Goal: Transaction & Acquisition: Purchase product/service

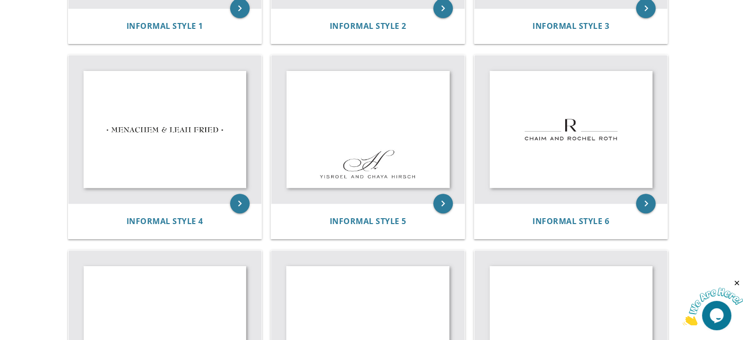
scroll to position [366, 0]
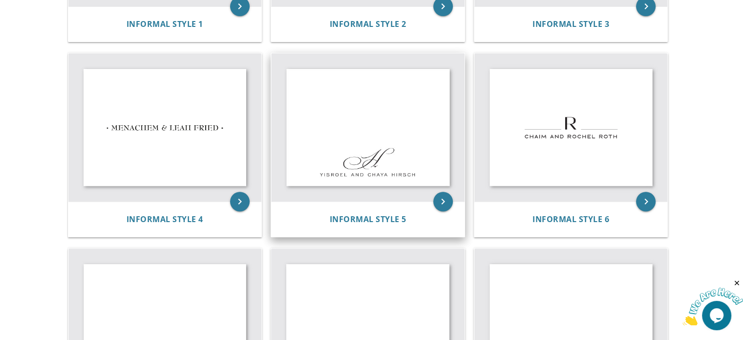
click at [420, 147] on img at bounding box center [368, 127] width 194 height 148
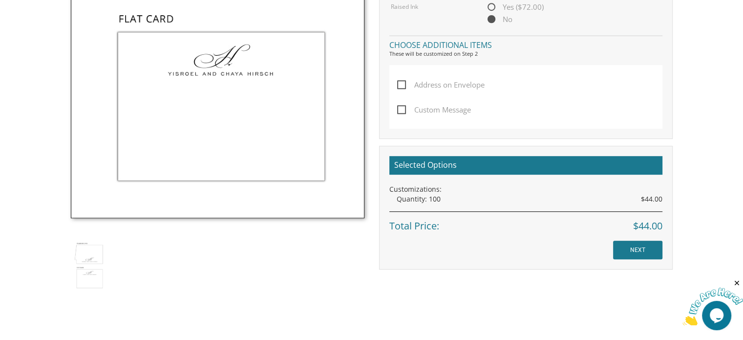
scroll to position [516, 0]
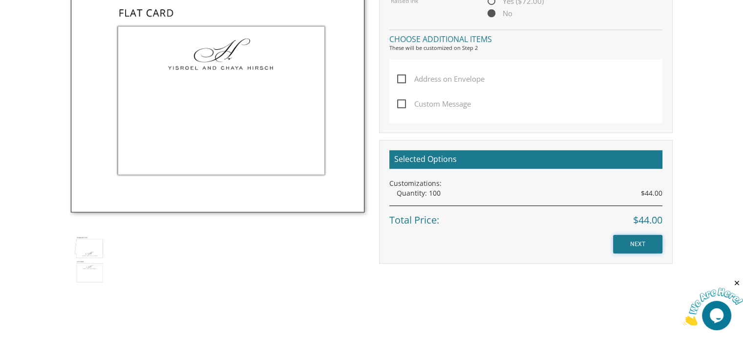
click at [639, 240] on input "NEXT" at bounding box center [637, 244] width 49 height 19
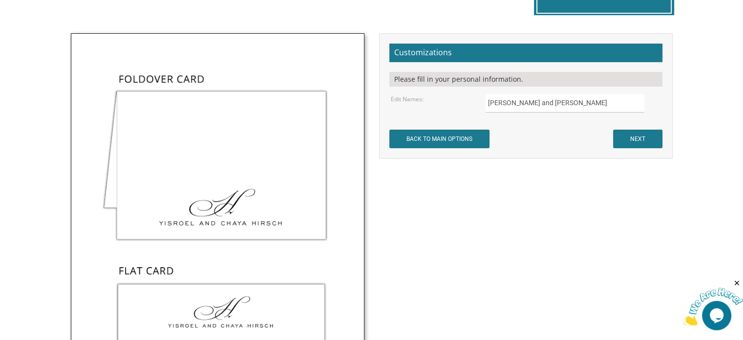
scroll to position [267, 0]
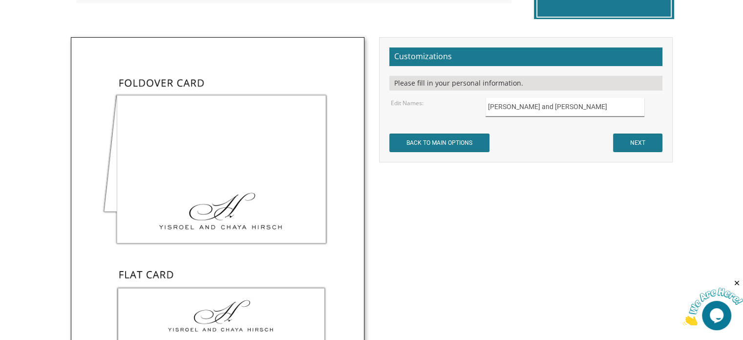
drag, startPoint x: 590, startPoint y: 102, endPoint x: 368, endPoint y: 87, distance: 222.9
click at [368, 87] on div "Not to worry, our graphic artists will mock it up and send you a proof! Customi…" at bounding box center [372, 267] width 617 height 461
type input "Moshe and Faigie Snow"
click at [637, 144] on input "NEXT" at bounding box center [637, 142] width 49 height 19
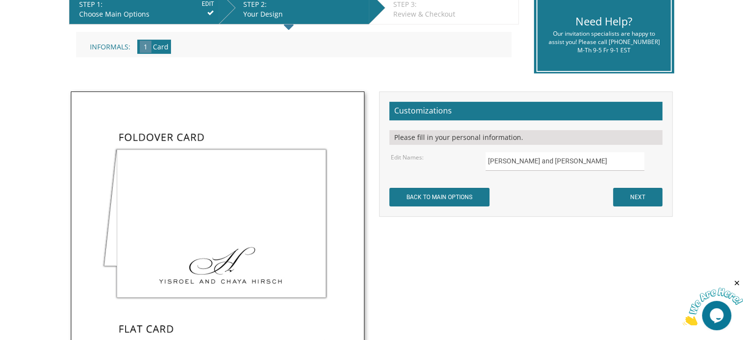
scroll to position [212, 0]
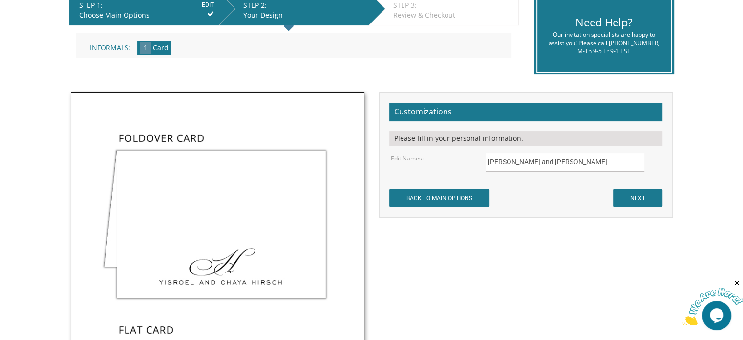
click at [217, 250] on img at bounding box center [217, 311] width 293 height 436
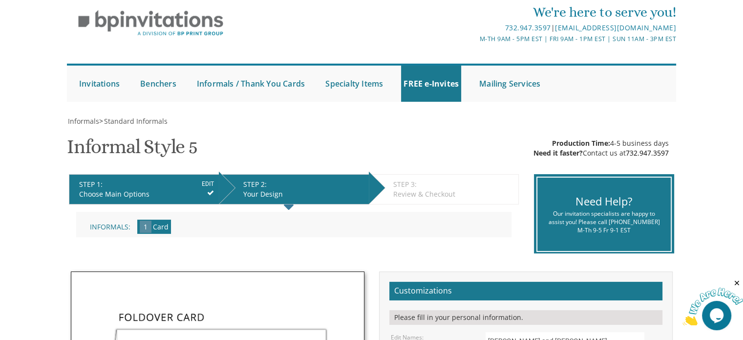
scroll to position [29, 0]
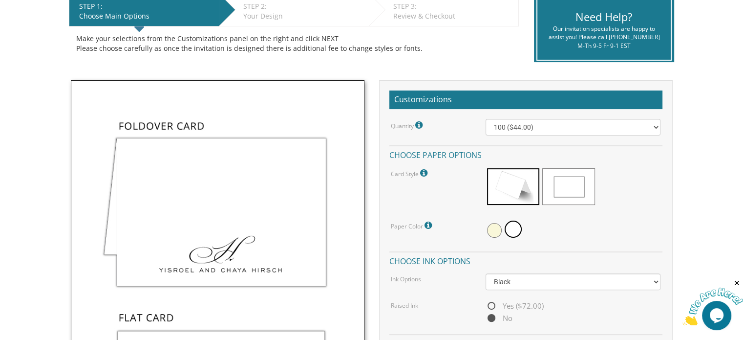
scroll to position [200, 0]
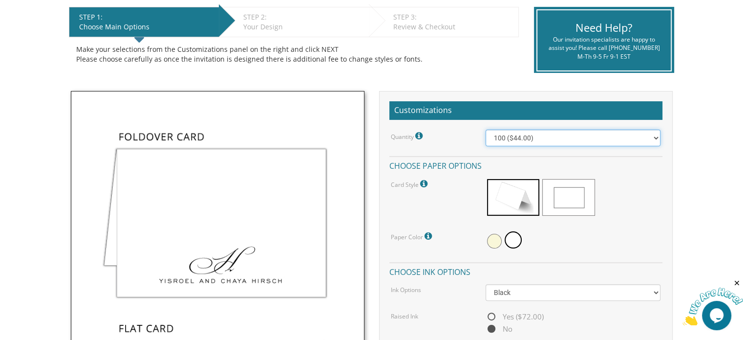
click at [657, 139] on select "100 ($44.00) 200 ($63.00) 300 ($82.00) 400 ($101.00) 500 ($120.00) 600 ($139.00…" at bounding box center [573, 138] width 175 height 17
select select "300"
click at [486, 130] on select "100 ($44.00) 200 ($63.00) 300 ($82.00) 400 ($101.00) 500 ($120.00) 600 ($139.00…" at bounding box center [573, 138] width 175 height 17
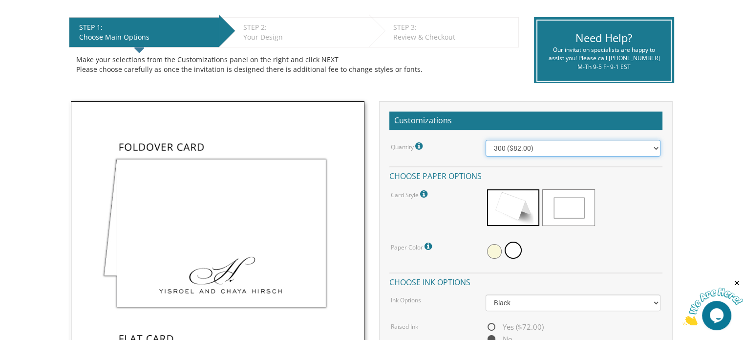
scroll to position [159, 0]
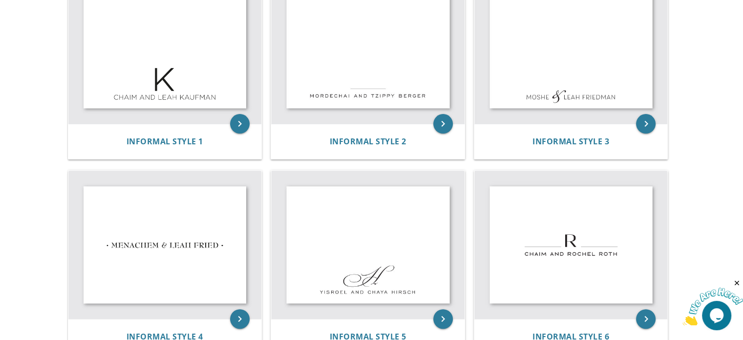
scroll to position [78, 0]
